Goal: Task Accomplishment & Management: Use online tool/utility

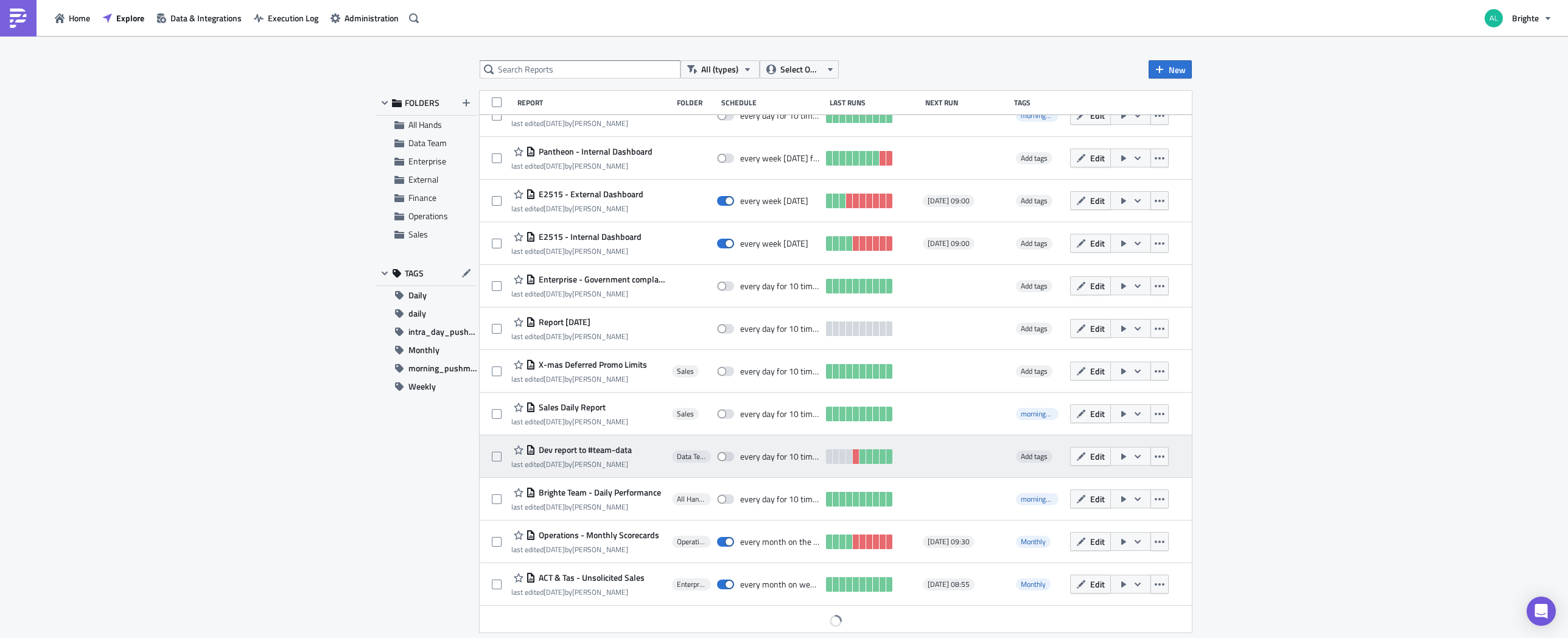
scroll to position [152, 0]
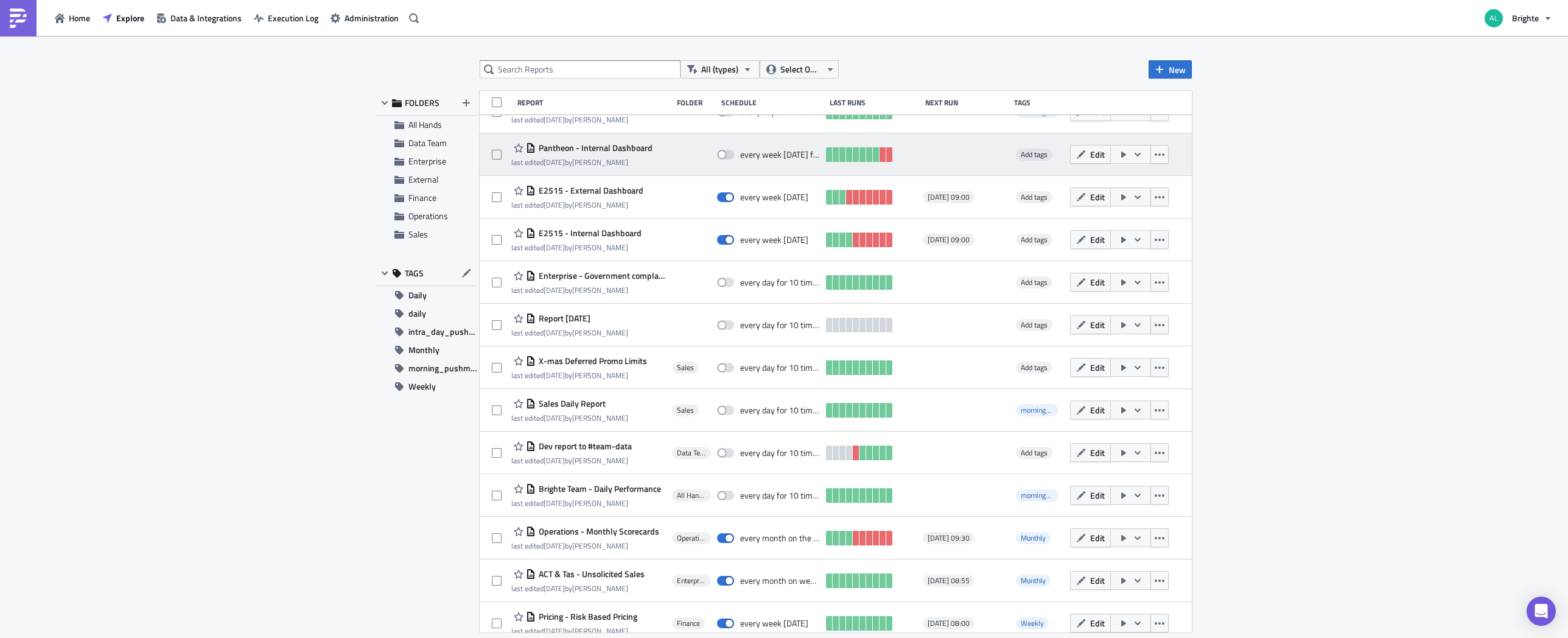
click at [620, 154] on div "Pantheon - Internal Dashboard last edited 6 months ago by Alex Sanderson" at bounding box center [582, 154] width 141 height 27
click at [622, 149] on span "Pantheon - Internal Dashboard" at bounding box center [594, 147] width 117 height 11
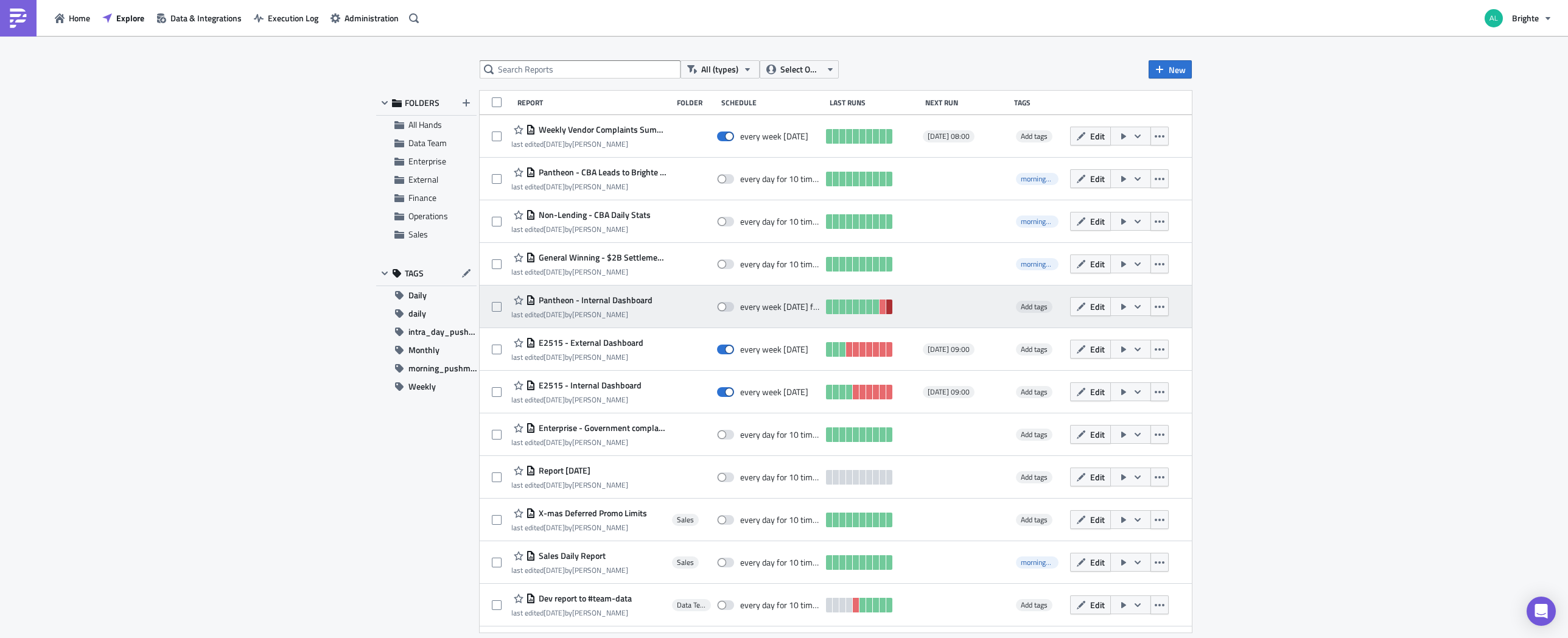
click at [887, 311] on link at bounding box center [890, 306] width 6 height 15
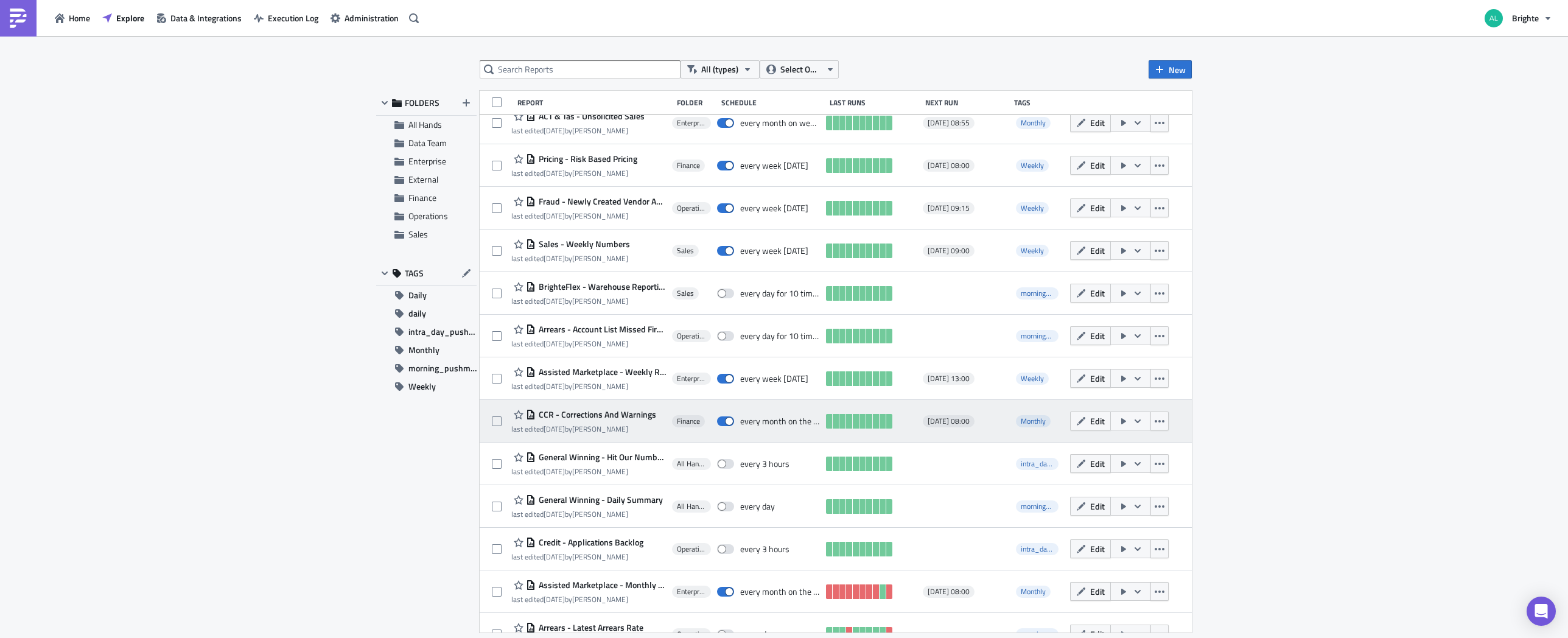
scroll to position [791, 0]
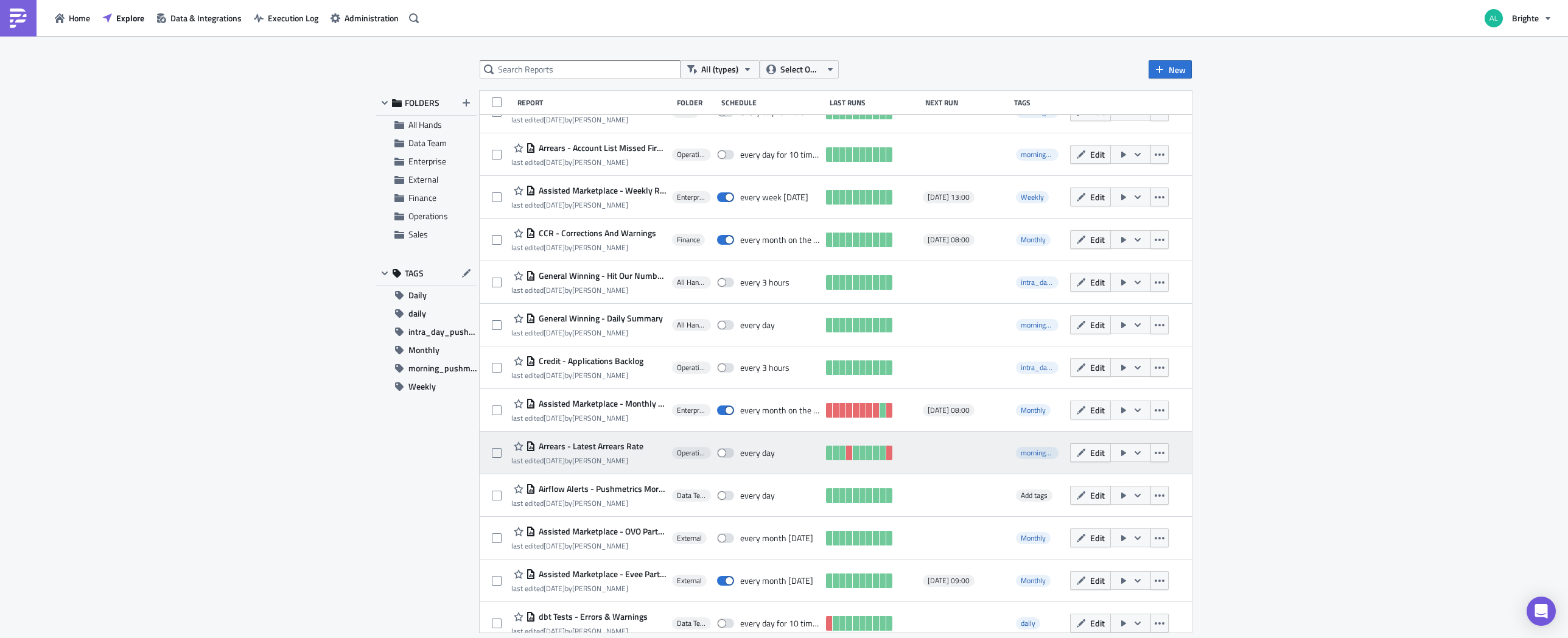
click at [889, 454] on div at bounding box center [871, 452] width 90 height 24
click at [887, 452] on link at bounding box center [890, 452] width 6 height 15
click at [571, 444] on span "Arrears - Latest Arrears Rate" at bounding box center [590, 445] width 108 height 11
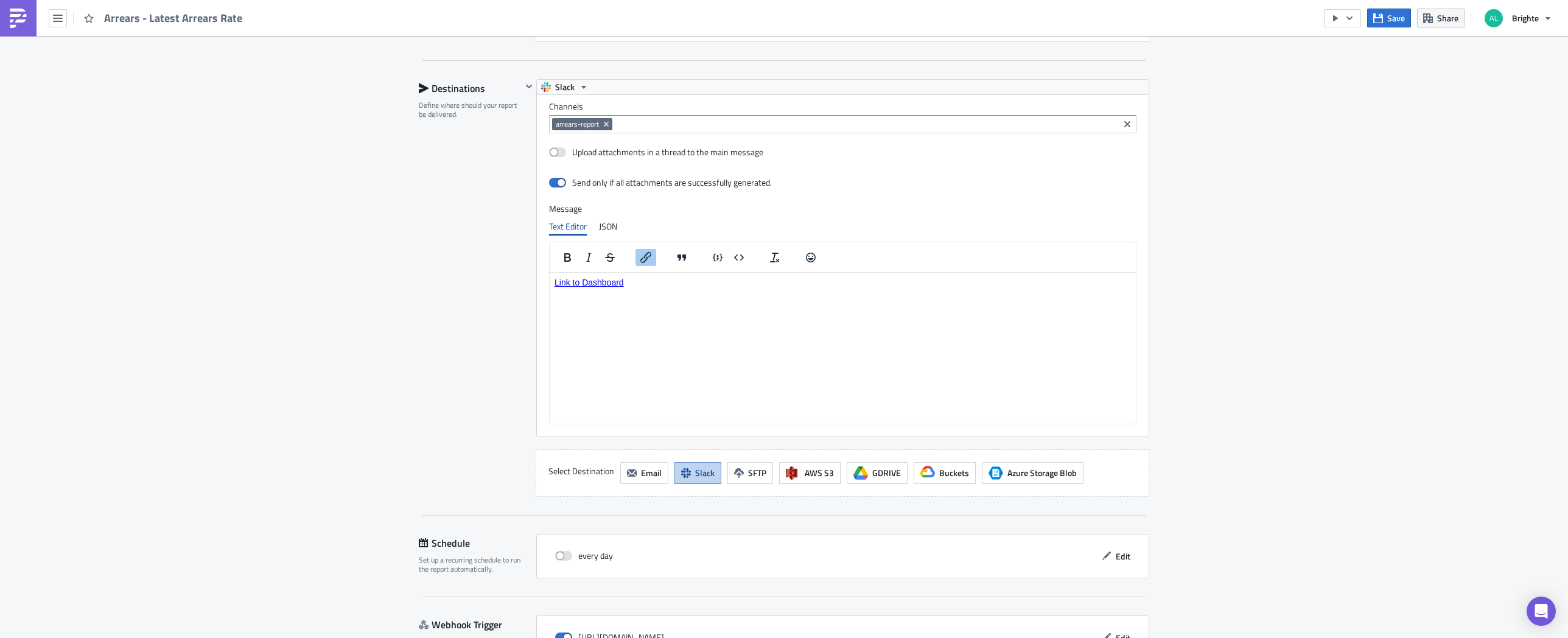
scroll to position [298, 0]
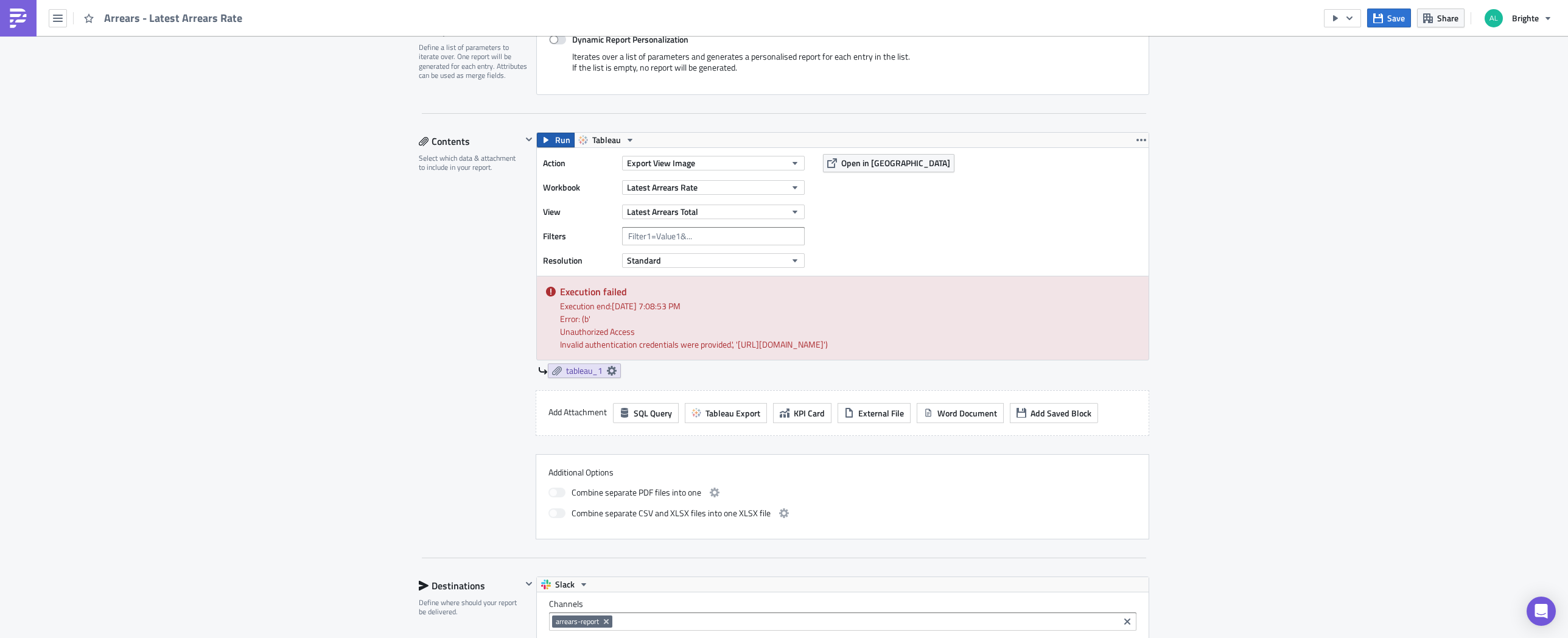
click at [556, 143] on span "Run" at bounding box center [563, 140] width 15 height 15
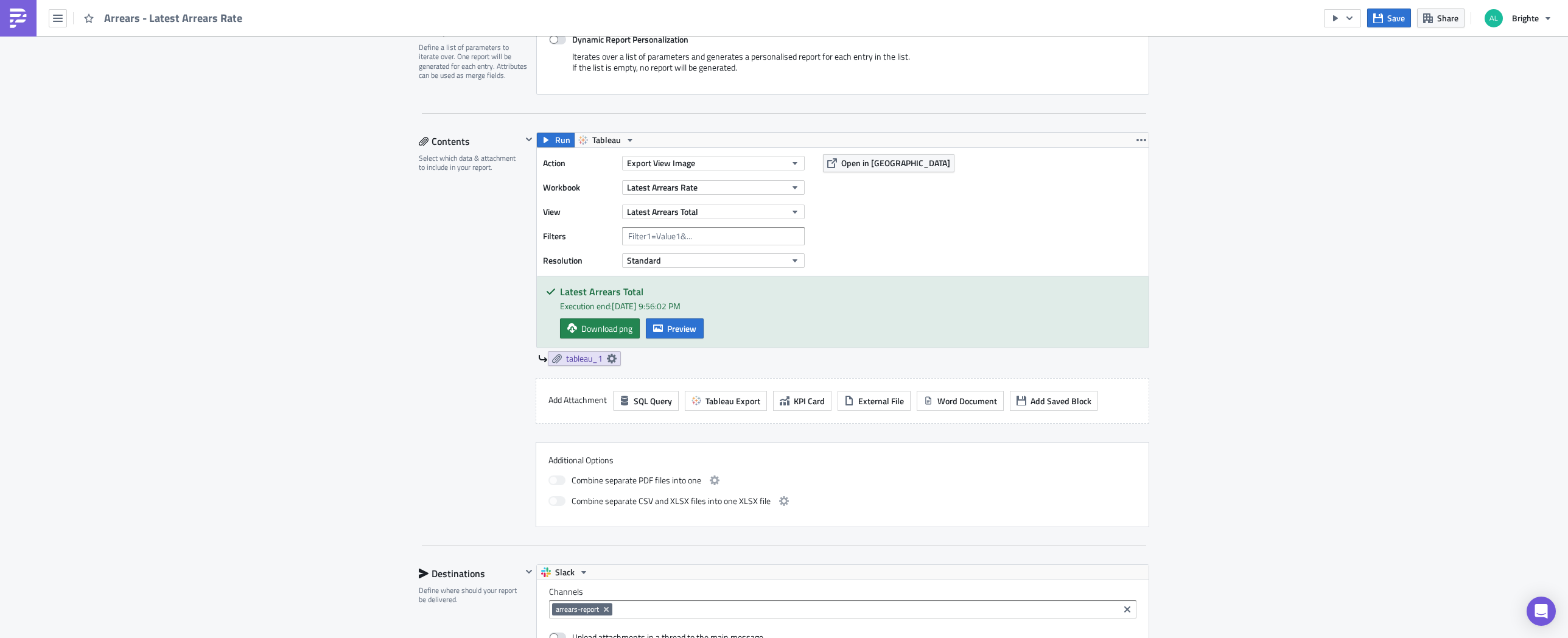
click at [1426, 449] on div "Operations Execution Log Edit " Arrears - Latest Arrears Rate " Settings Config…" at bounding box center [784, 472] width 1568 height 1469
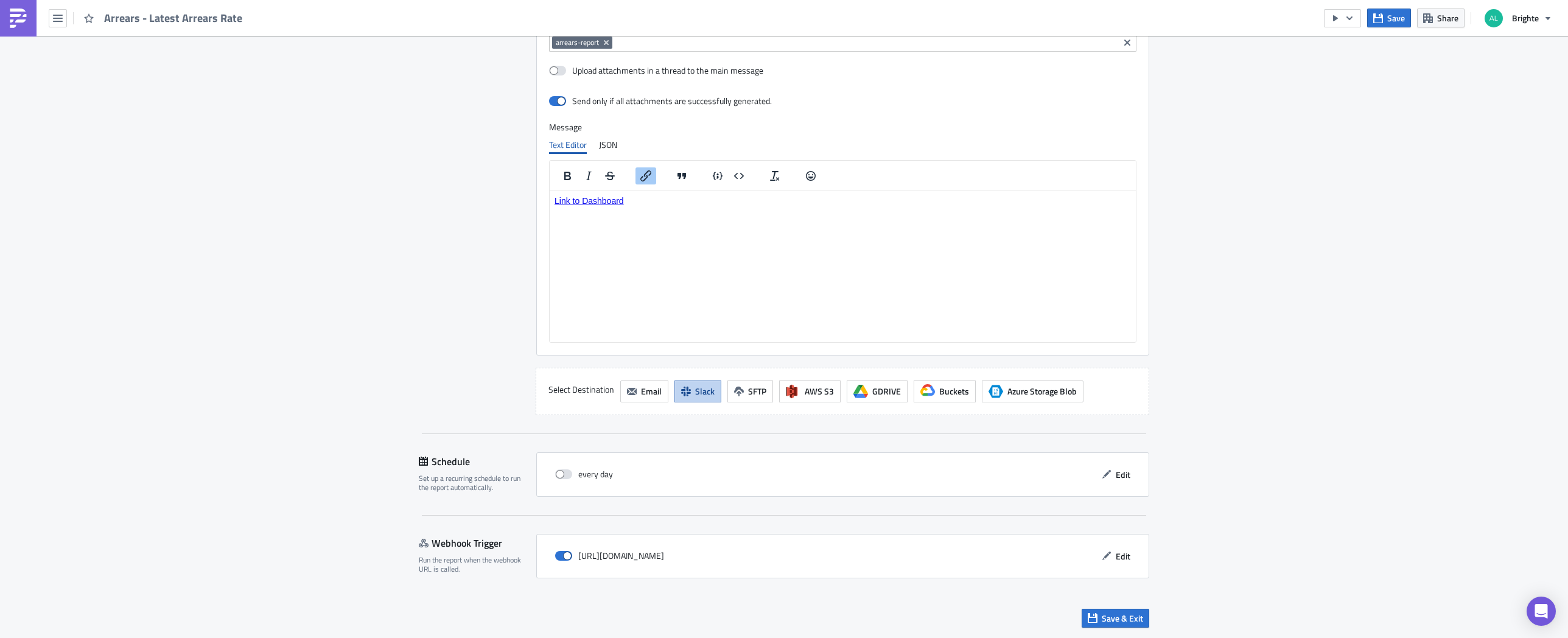
scroll to position [0, 0]
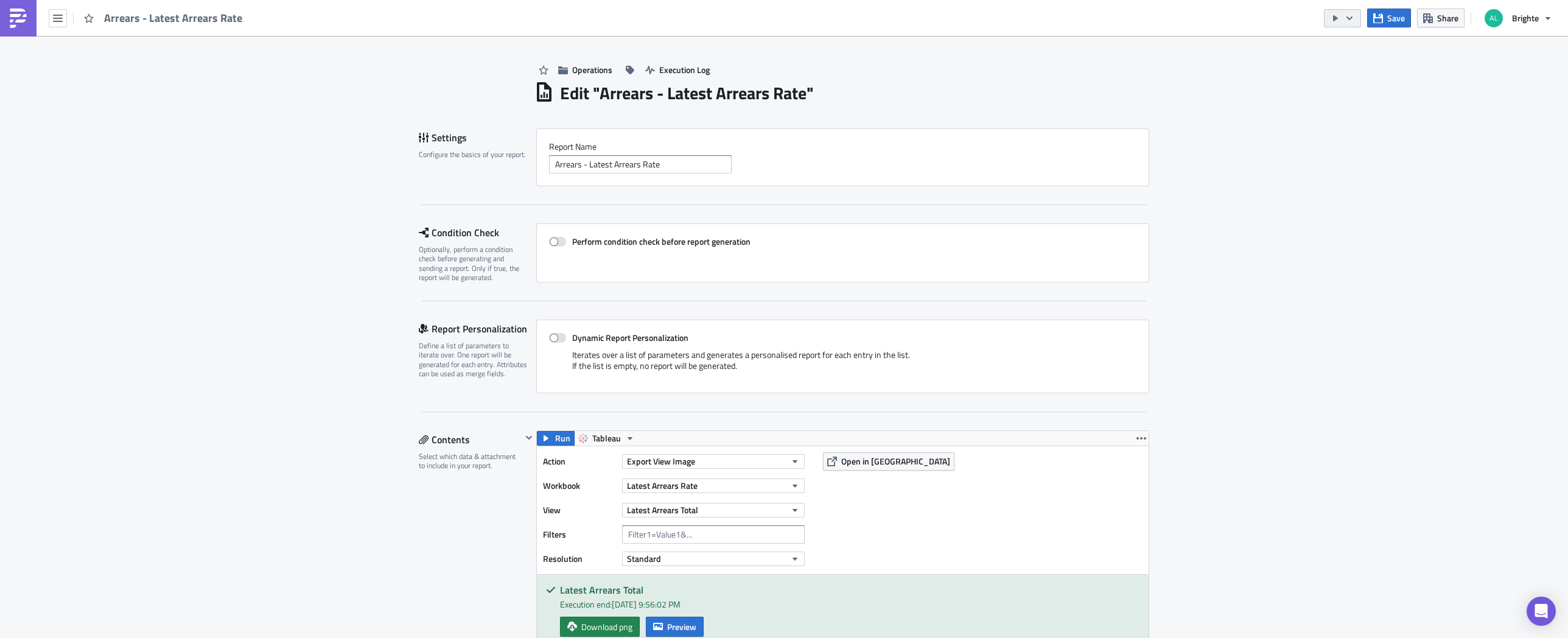
click at [1342, 19] on button "button" at bounding box center [1342, 18] width 37 height 18
click at [1362, 69] on div "Run Report" at bounding box center [1379, 67] width 95 height 12
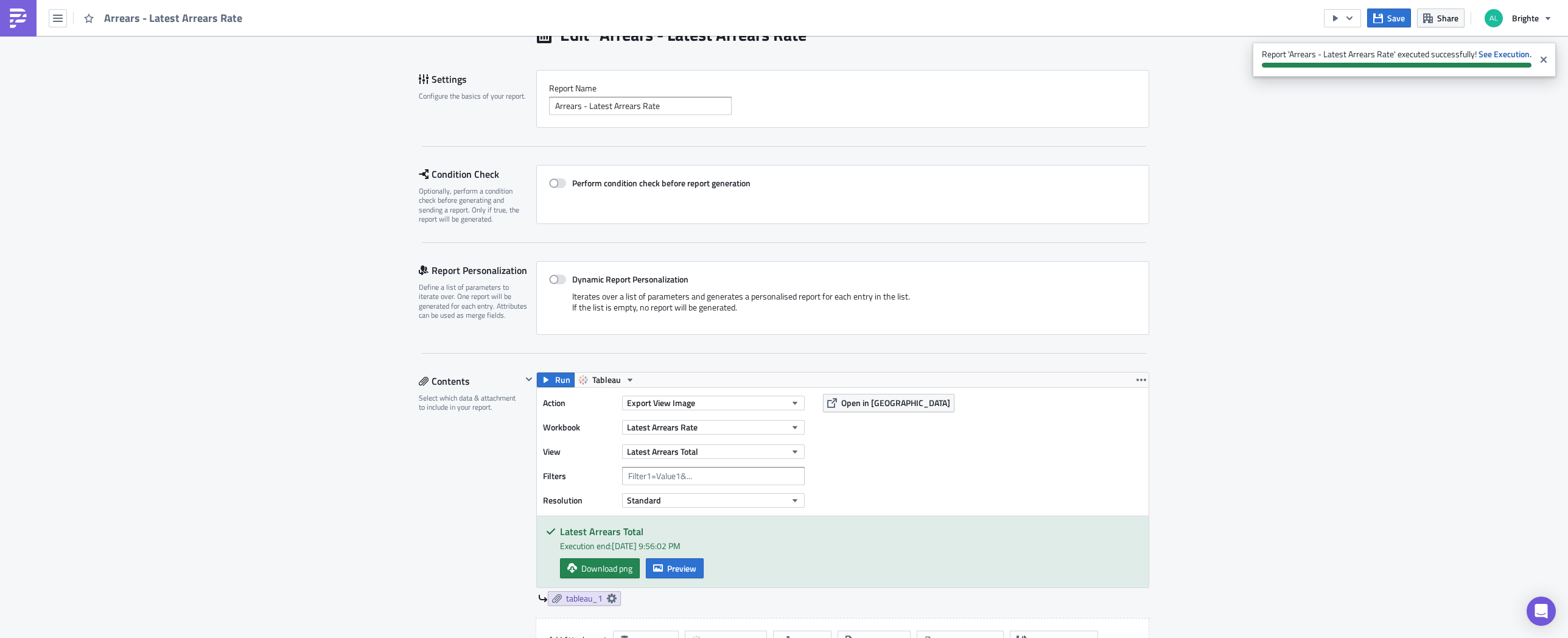
scroll to position [56, 0]
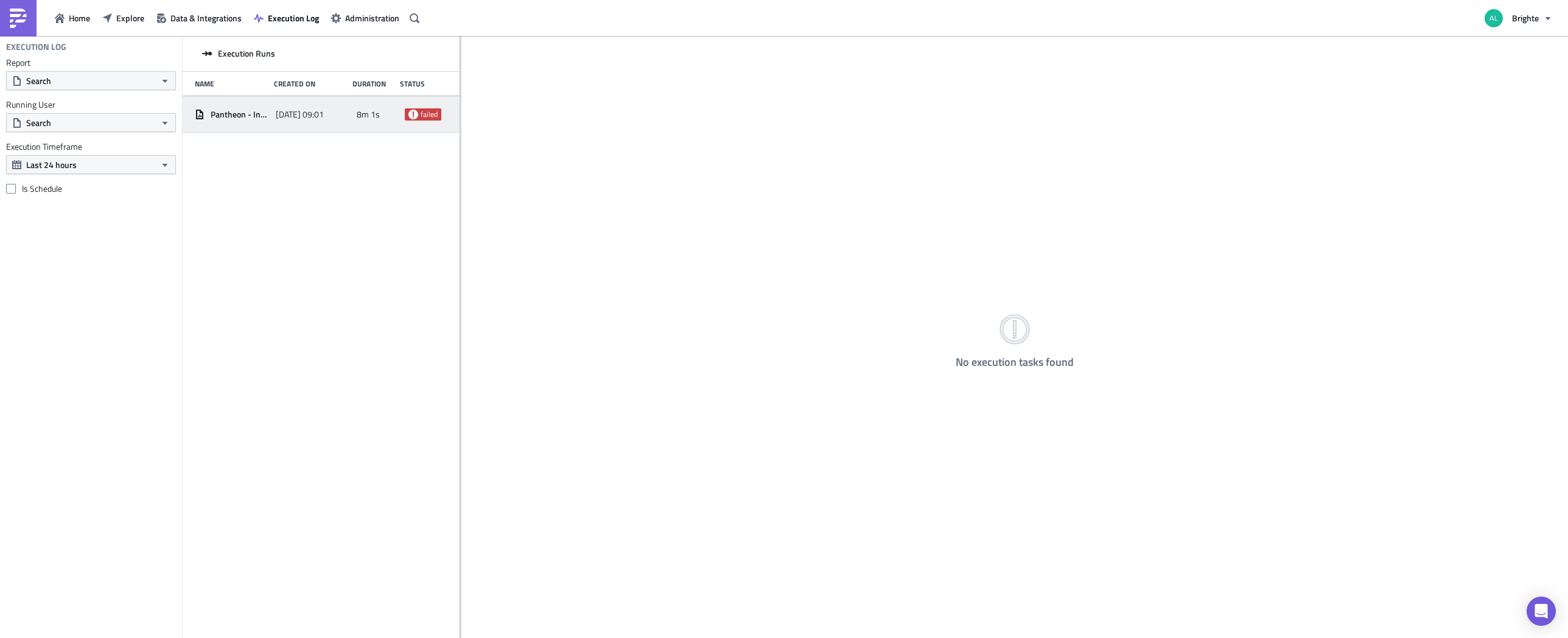
click at [328, 121] on div "2025-06-13 09:01" at bounding box center [313, 114] width 75 height 22
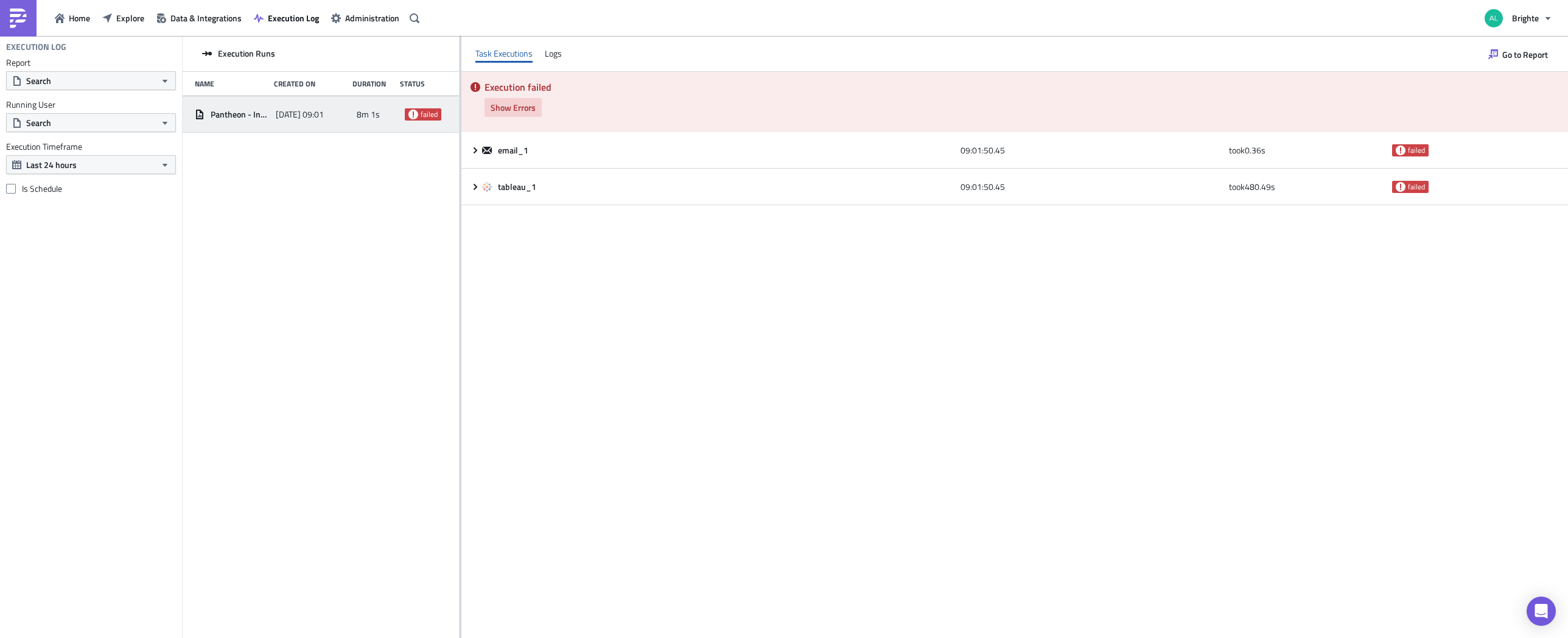
click at [509, 109] on span "Show Errors" at bounding box center [513, 107] width 45 height 13
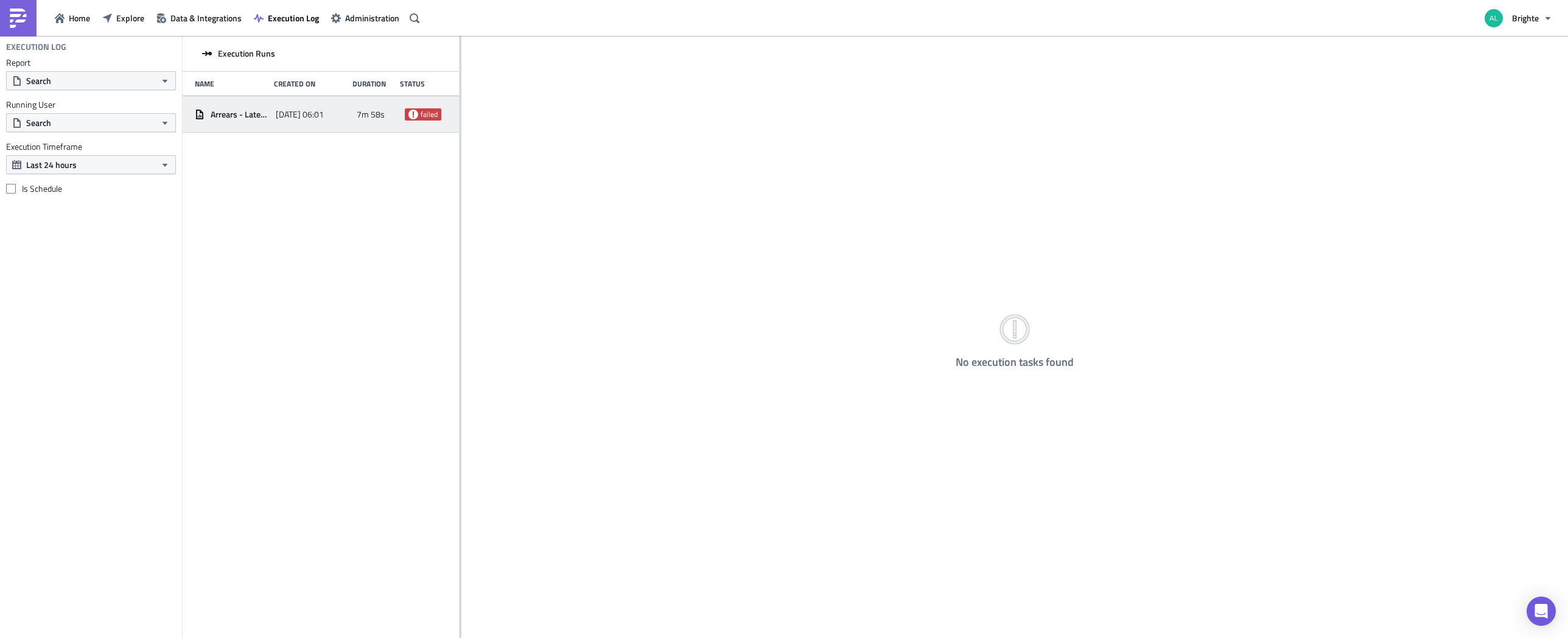
click at [425, 111] on span "failed" at bounding box center [429, 114] width 17 height 10
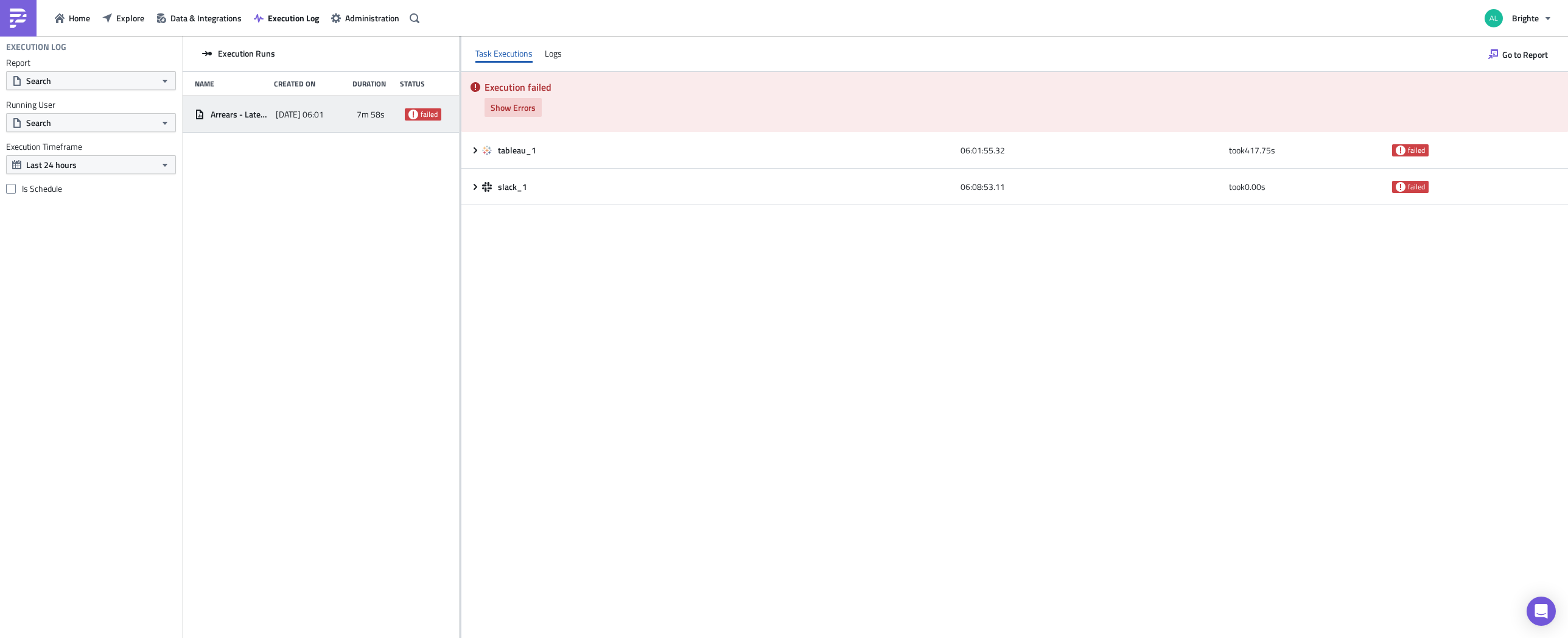
click at [516, 100] on button "Show Errors" at bounding box center [513, 107] width 57 height 19
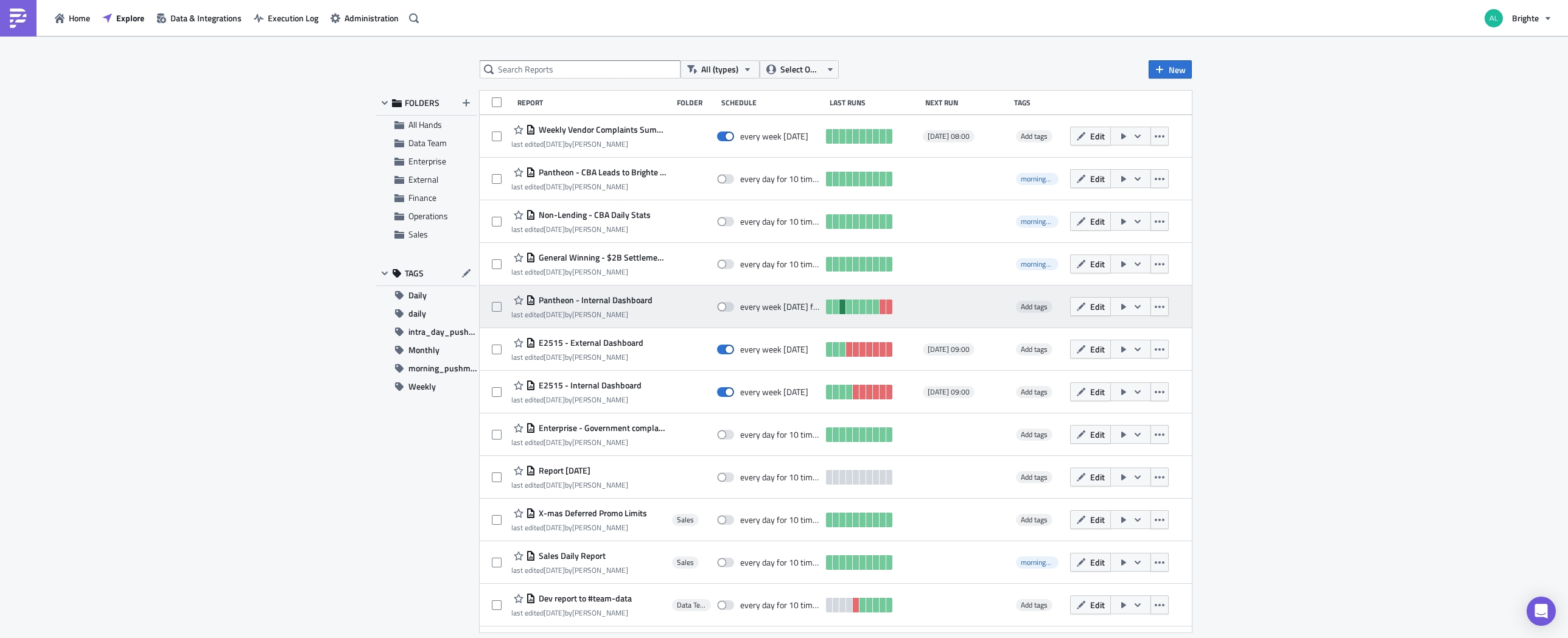
scroll to position [3, 0]
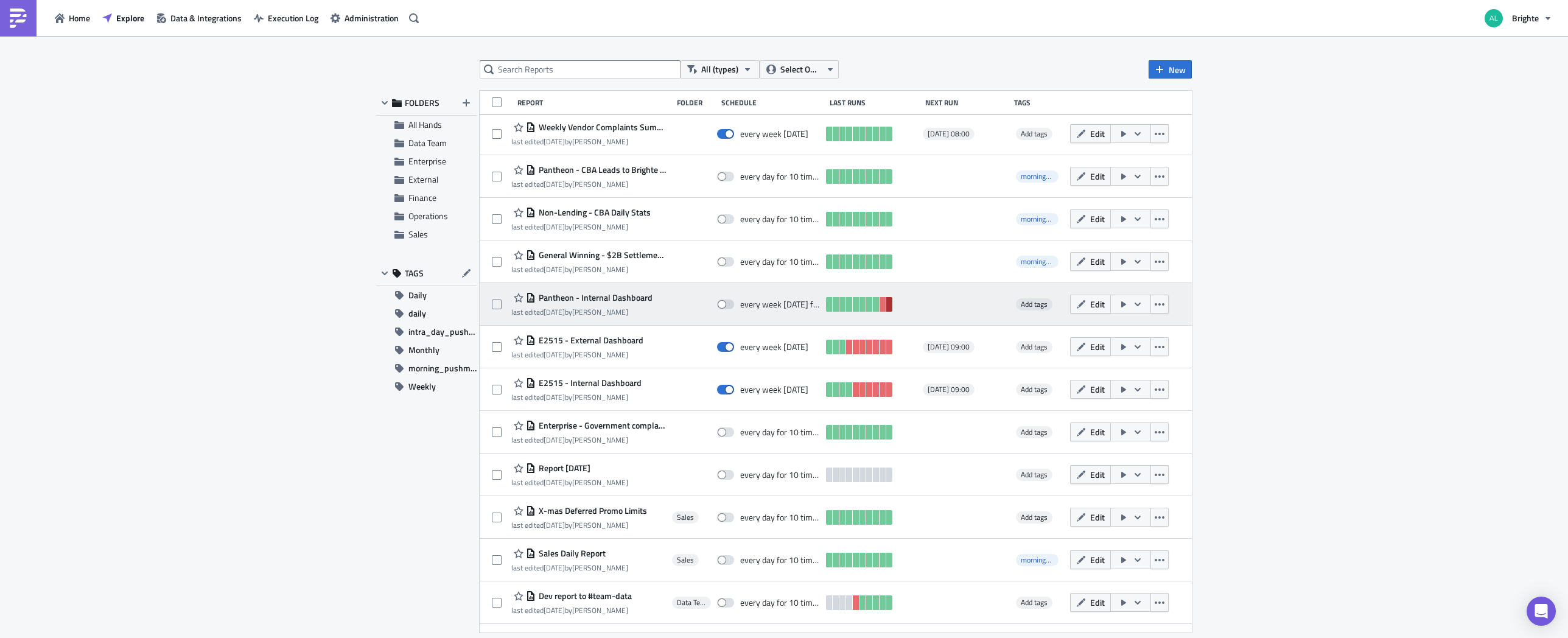
click at [887, 306] on link at bounding box center [890, 304] width 6 height 15
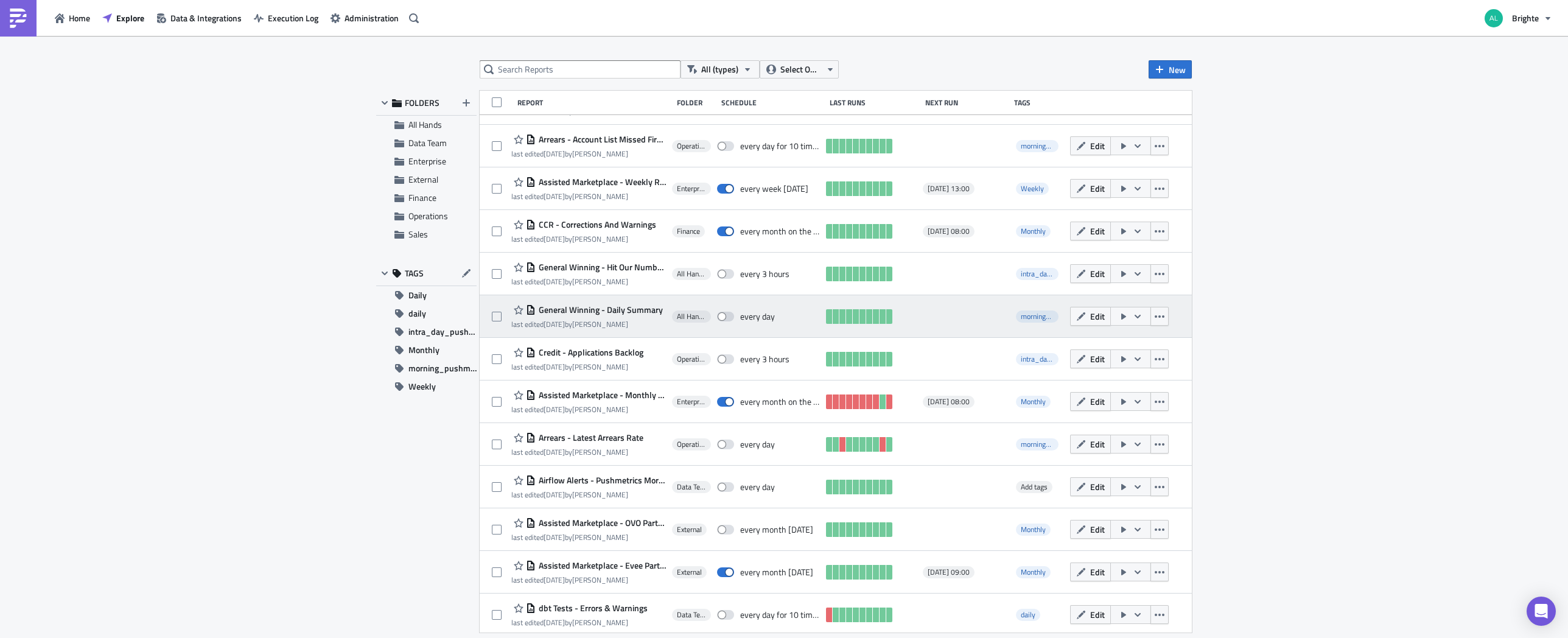
scroll to position [803, 0]
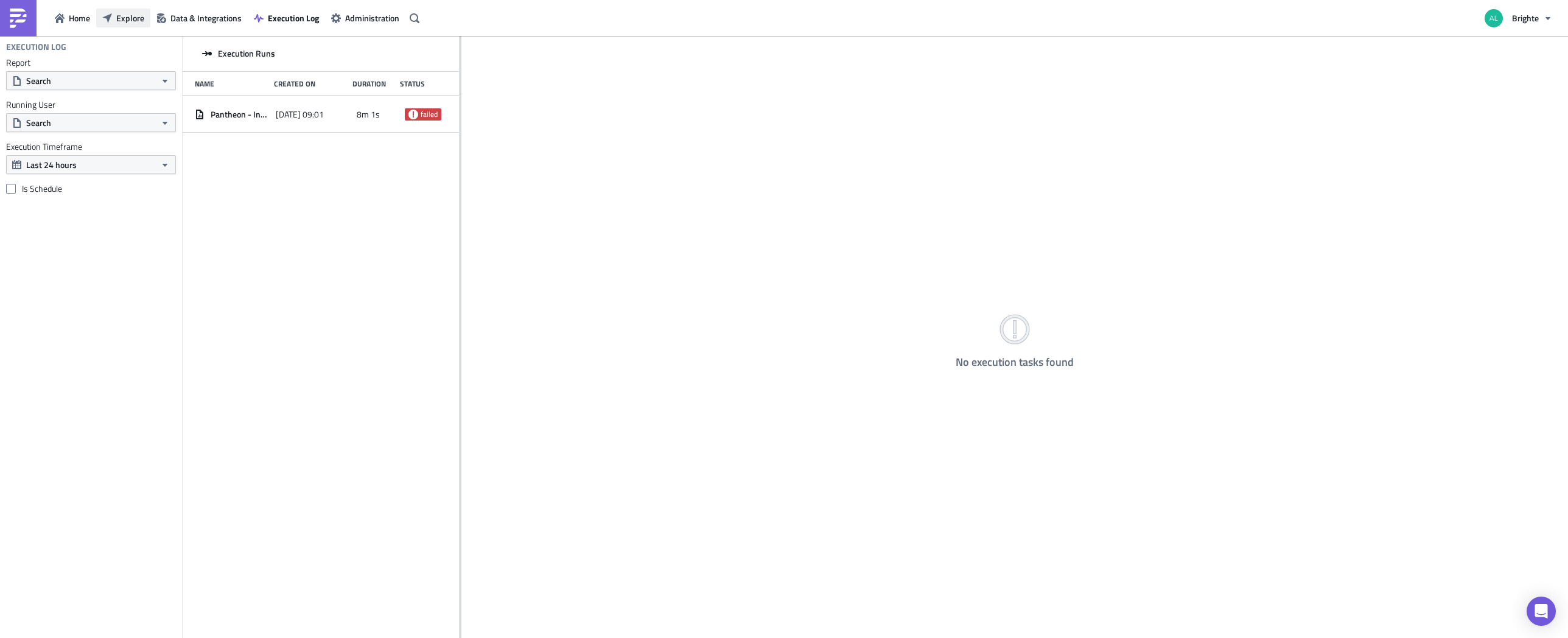
click at [125, 16] on span "Explore" at bounding box center [130, 18] width 28 height 13
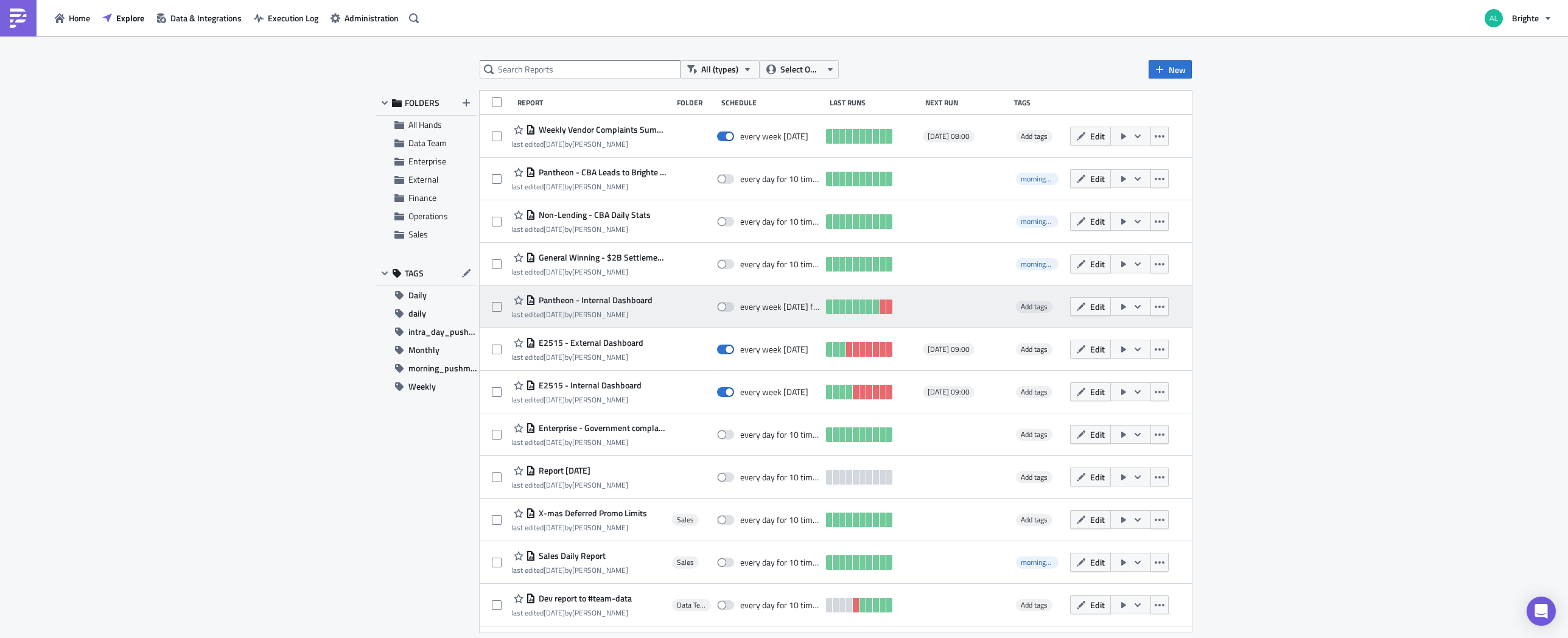
click at [594, 305] on span "Pantheon - Internal Dashboard" at bounding box center [594, 300] width 117 height 11
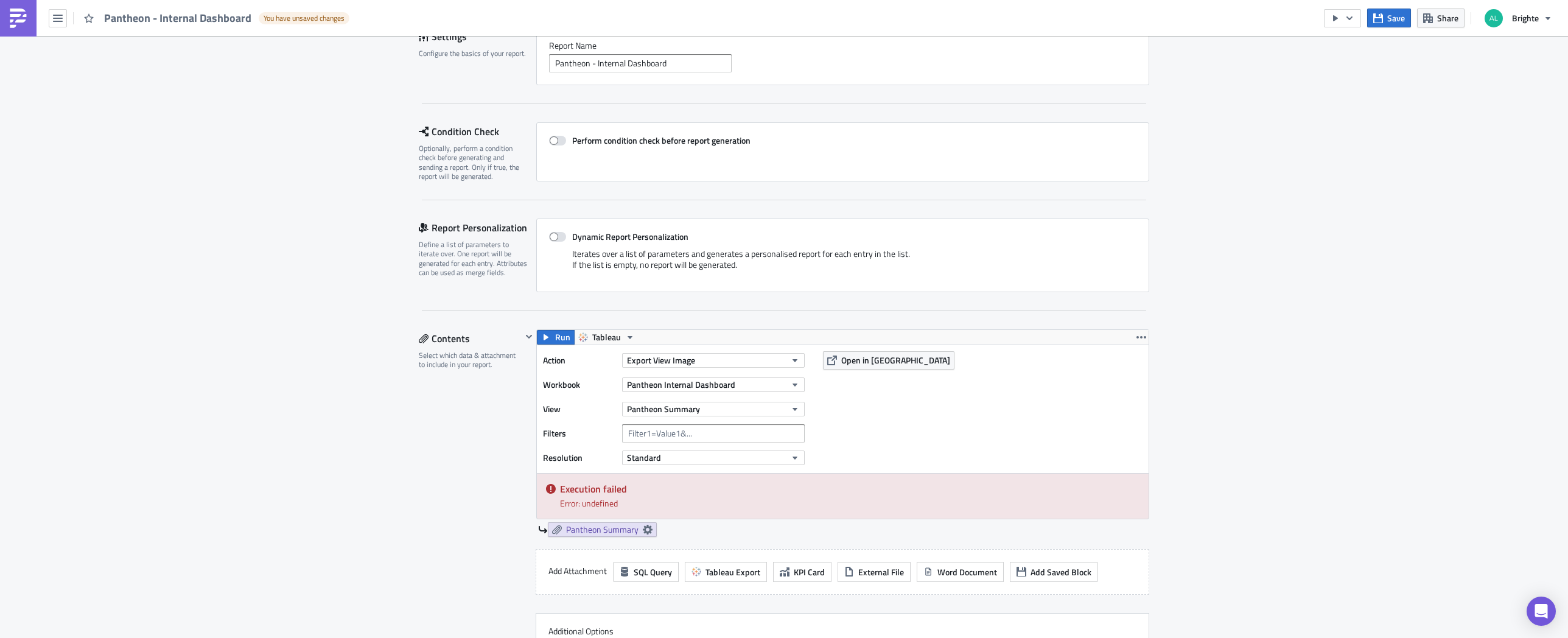
scroll to position [129, 0]
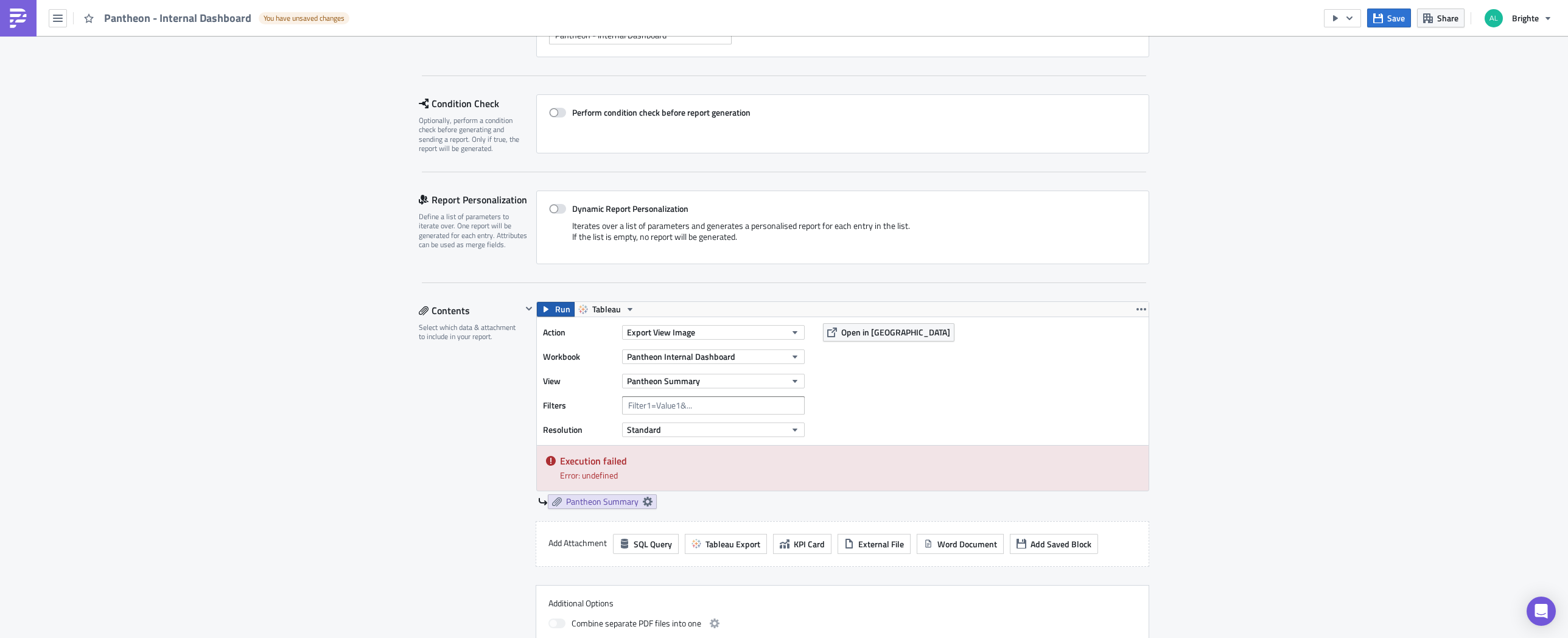
click at [556, 302] on span "Run" at bounding box center [563, 309] width 15 height 15
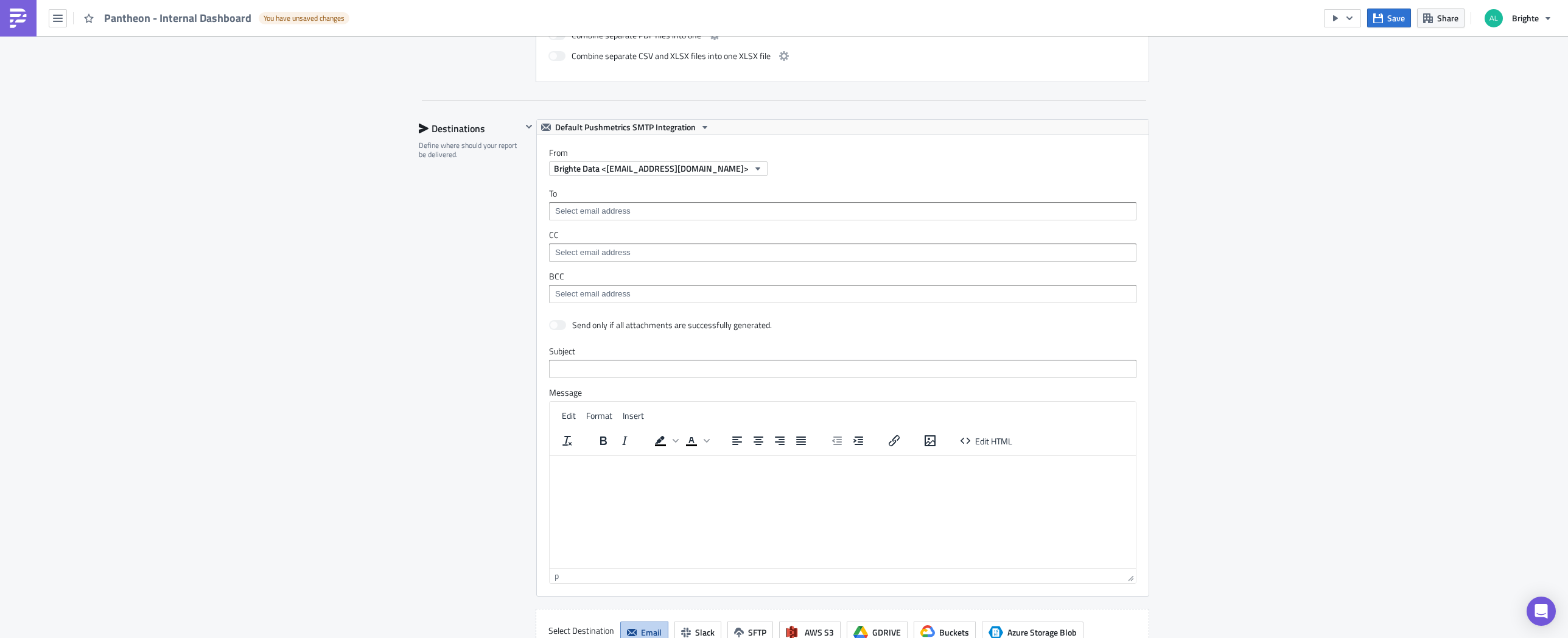
scroll to position [584, 0]
